Goal: Task Accomplishment & Management: Complete application form

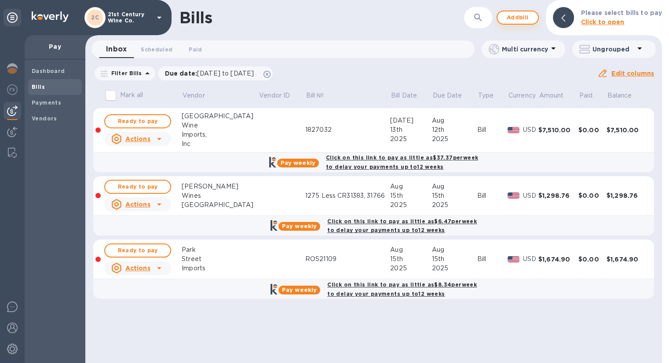
click at [515, 20] on span "Add bill" at bounding box center [517, 17] width 26 height 11
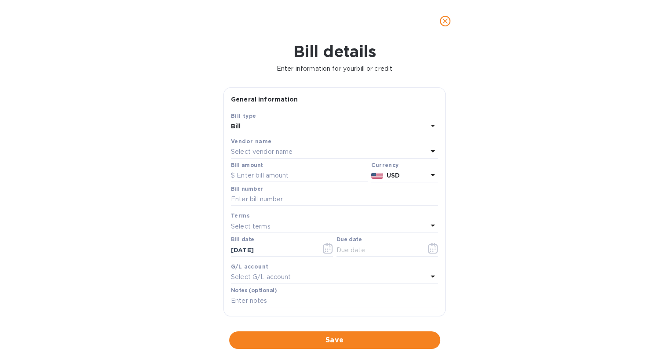
click at [284, 145] on div "Vendor name" at bounding box center [334, 141] width 207 height 9
click at [285, 153] on p "Select vendor name" at bounding box center [262, 151] width 62 height 9
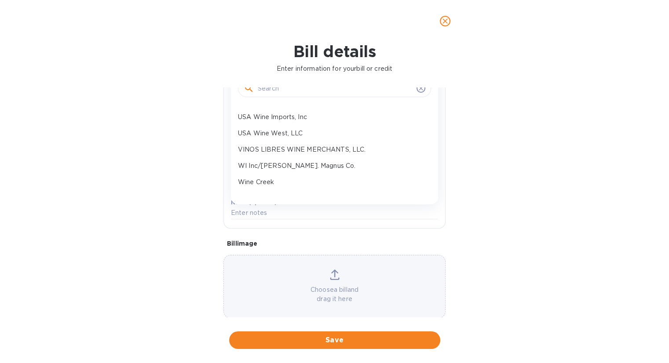
scroll to position [100, 0]
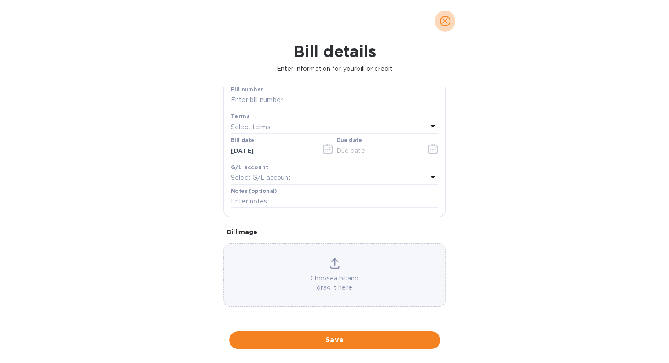
click at [447, 20] on icon "close" at bounding box center [444, 21] width 9 height 9
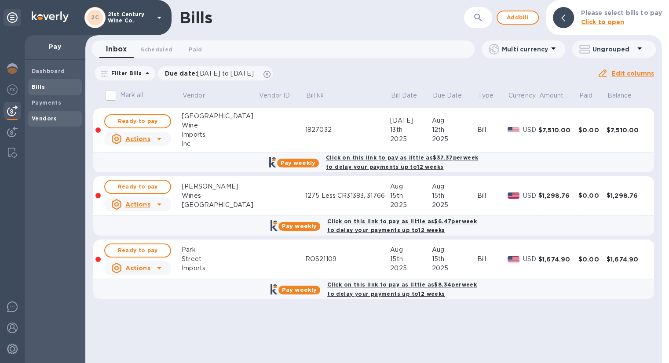
click at [40, 116] on b "Vendors" at bounding box center [44, 118] width 25 height 7
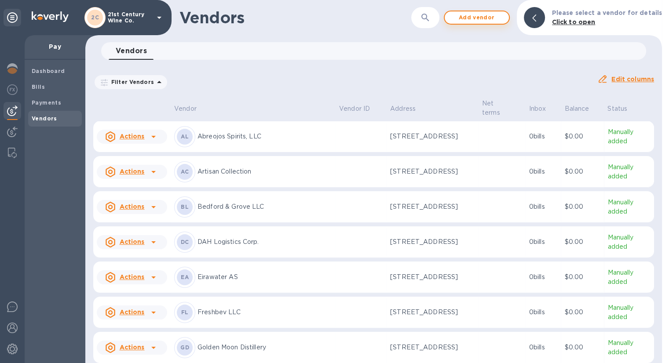
click at [501, 20] on span "Add vendor" at bounding box center [476, 17] width 50 height 11
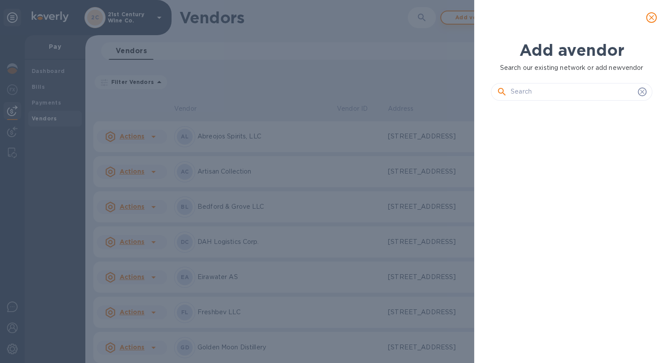
scroll to position [225, 164]
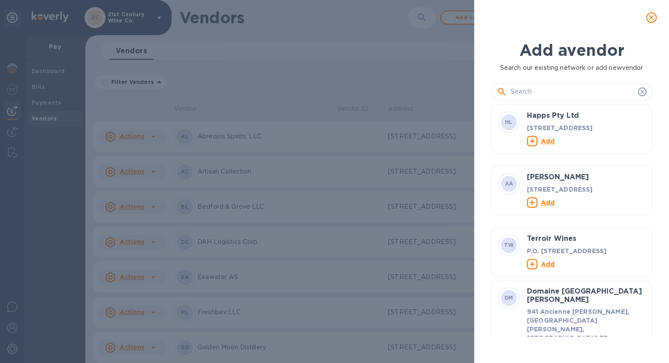
click at [534, 92] on input "text" at bounding box center [572, 91] width 124 height 13
paste input "J&J International Brand Imports, LLC"
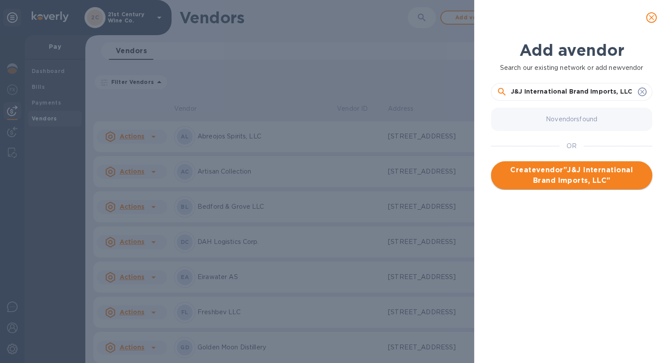
type input "J&J International Brand Imports, LLC"
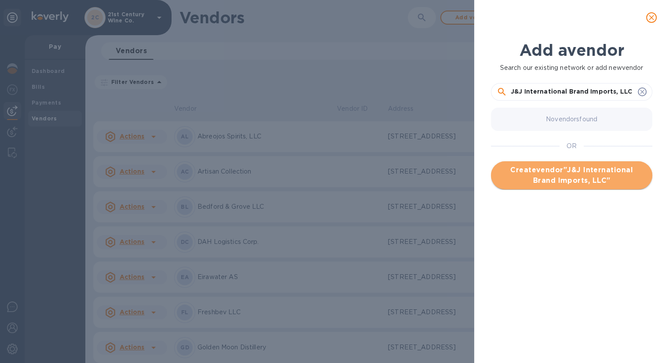
click at [593, 175] on span "Create vendor " J&J International Brand Imports, LLC "" at bounding box center [571, 175] width 147 height 21
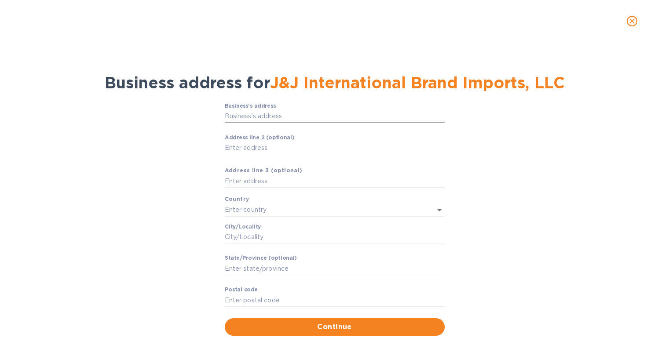
click at [262, 117] on input "Business’s аddress" at bounding box center [335, 116] width 220 height 13
paste input "text"
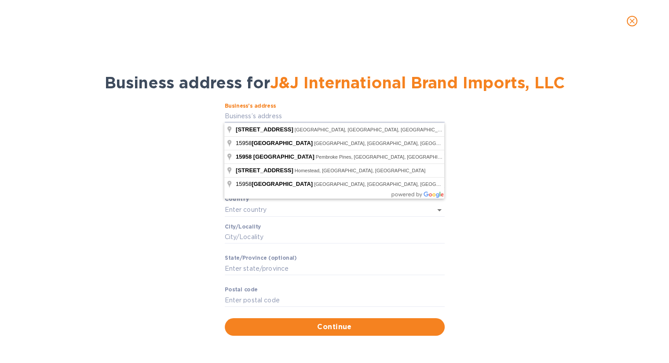
type input "[STREET_ADDRESS]"
type input "[GEOGRAPHIC_DATA]"
type input "FL"
type input "33194"
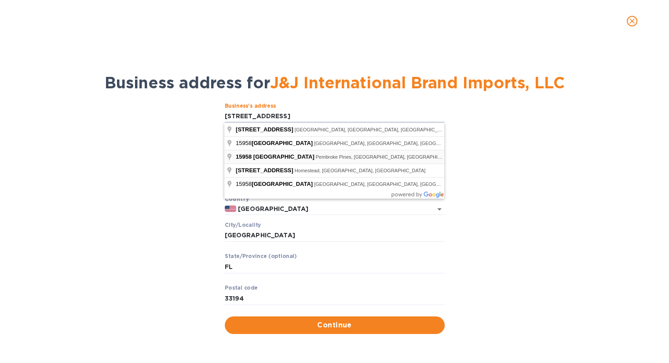
type input "[STREET_ADDRESS]"
type input "Pembroke Pines"
type input "33027"
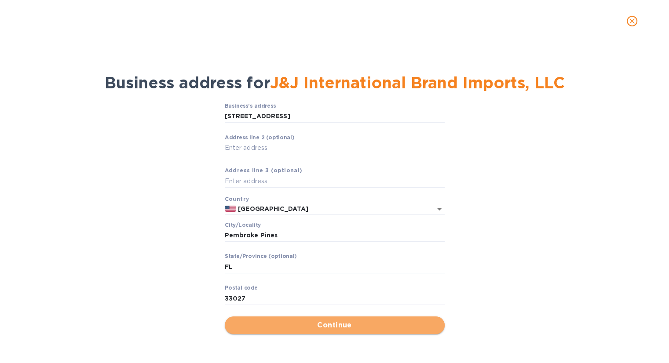
click at [287, 324] on span "Continue" at bounding box center [335, 325] width 206 height 11
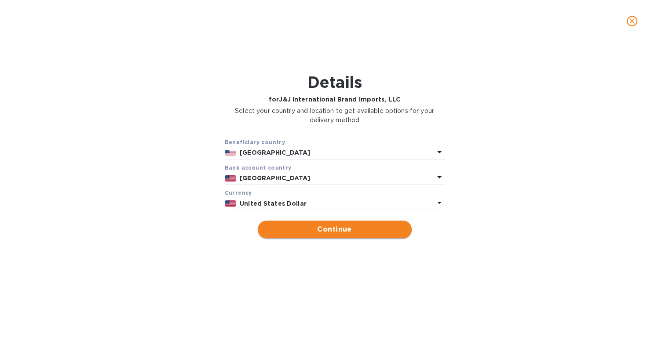
click at [349, 231] on span "Continue" at bounding box center [335, 229] width 140 height 11
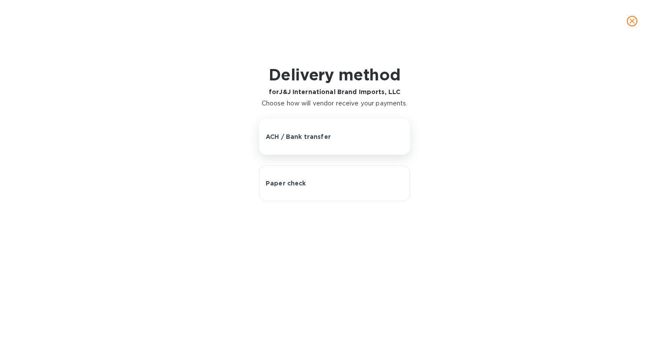
click at [335, 144] on button "ACH / Bank transfer" at bounding box center [334, 137] width 151 height 36
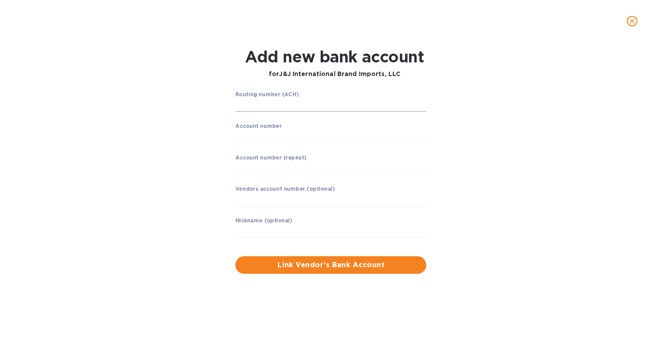
click at [275, 103] on input "string" at bounding box center [330, 104] width 191 height 13
paste input "121000248"
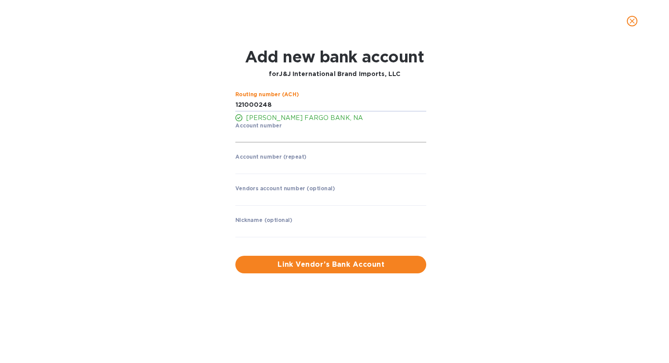
type input "121000248"
click at [280, 134] on input "string" at bounding box center [330, 136] width 191 height 13
click at [634, 24] on icon "close" at bounding box center [631, 21] width 9 height 9
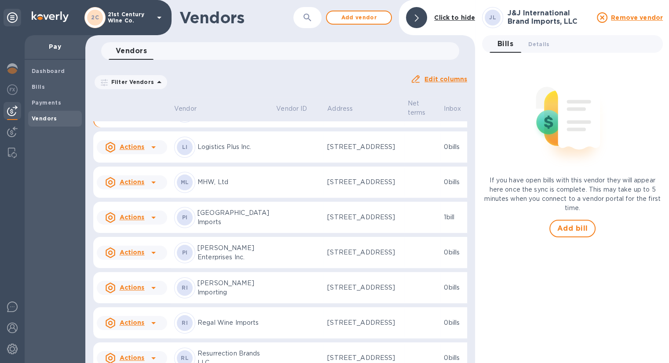
scroll to position [366, 0]
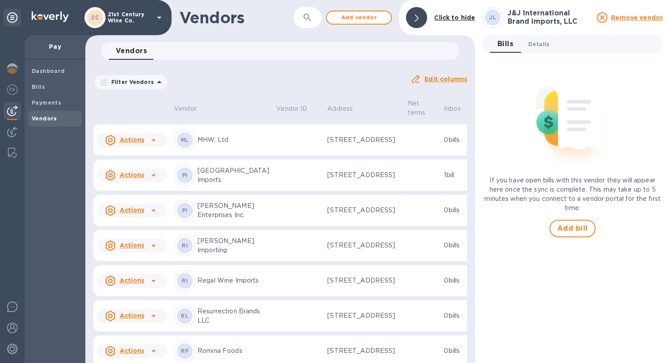
click at [542, 42] on span "Details 0" at bounding box center [538, 44] width 21 height 9
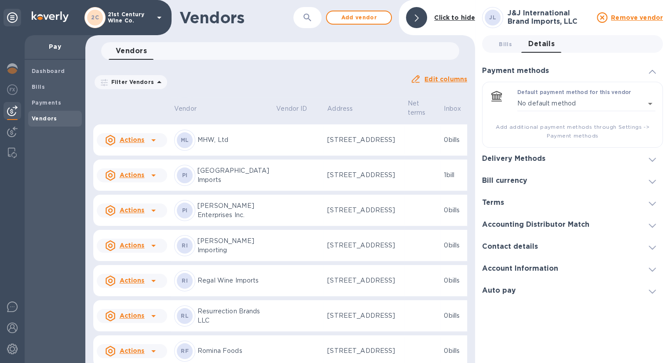
click at [651, 159] on icon at bounding box center [651, 160] width 7 height 4
